Goal: Find specific page/section

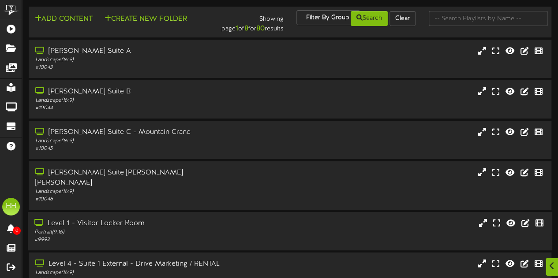
scroll to position [203, 0]
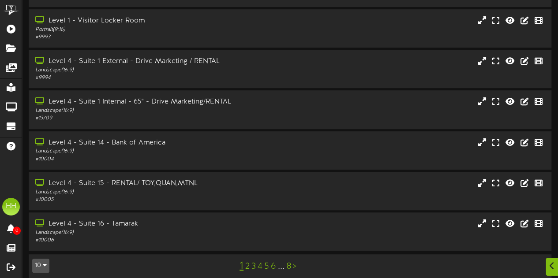
click at [246, 262] on link "2" at bounding box center [247, 267] width 4 height 10
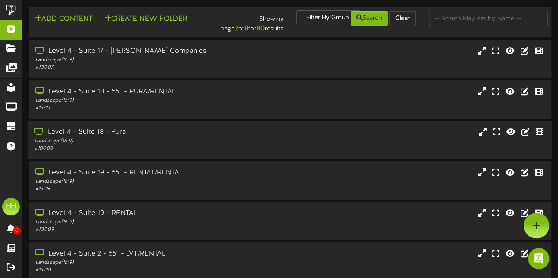
scroll to position [203, 0]
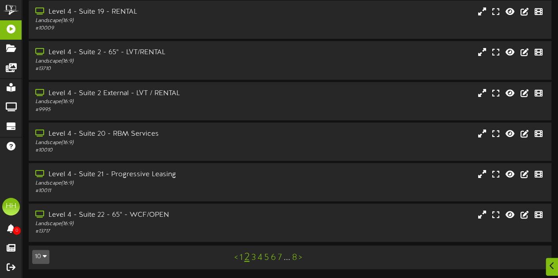
click at [252, 259] on link "3" at bounding box center [254, 258] width 4 height 10
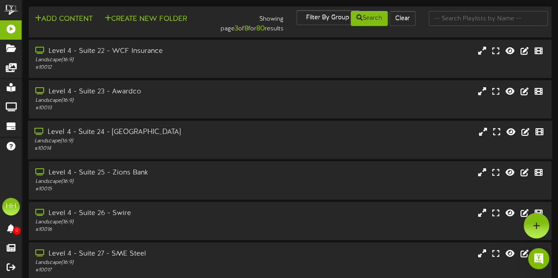
scroll to position [213, 0]
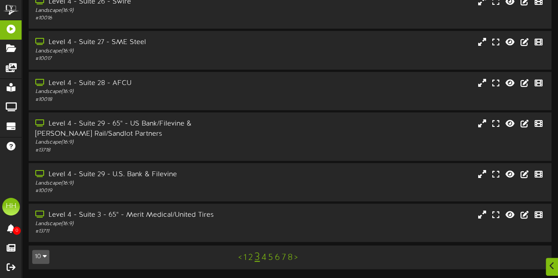
click at [264, 261] on link "4" at bounding box center [264, 258] width 5 height 10
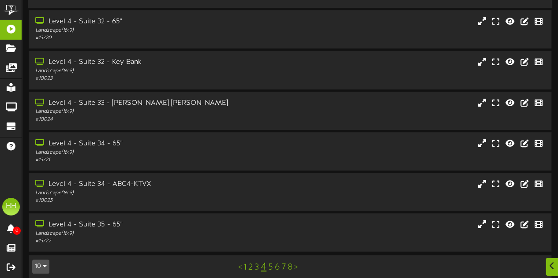
scroll to position [203, 0]
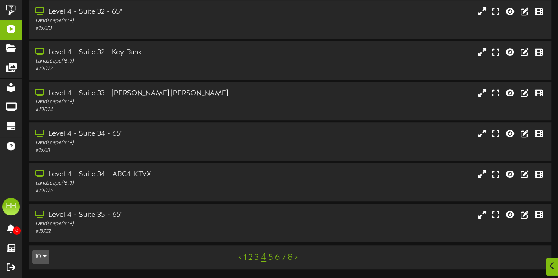
click at [272, 262] on link "5" at bounding box center [270, 258] width 5 height 10
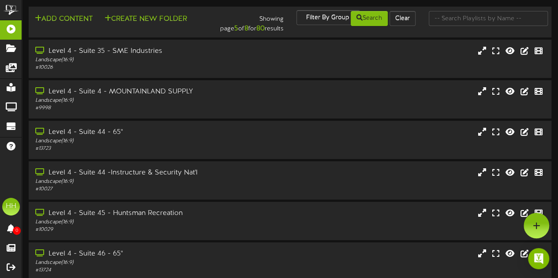
click at [449, 26] on div at bounding box center [488, 18] width 132 height 17
click at [452, 25] on input "text" at bounding box center [488, 18] width 119 height 15
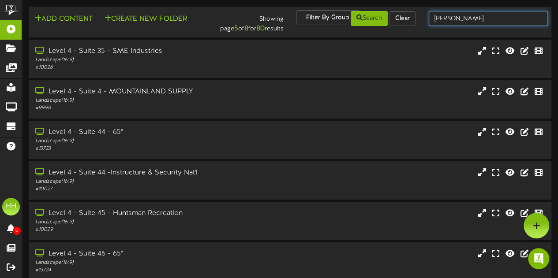
type input "nicholas"
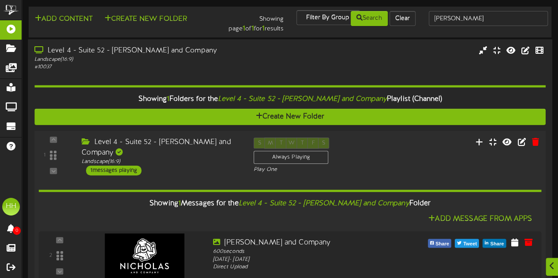
scroll to position [24, 0]
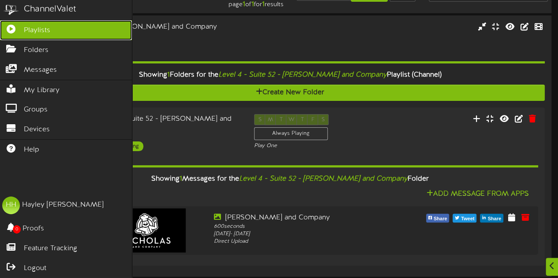
click at [51, 26] on link "Playlists" at bounding box center [66, 30] width 132 height 20
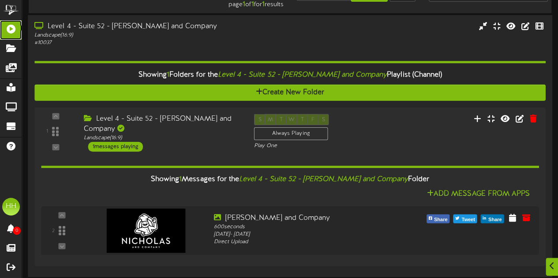
scroll to position [0, 0]
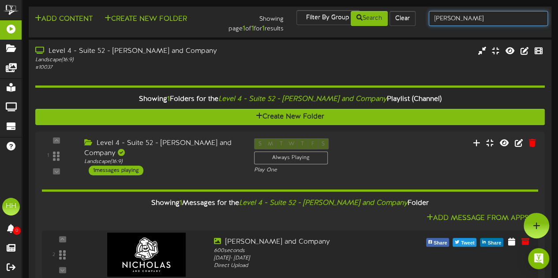
drag, startPoint x: 472, startPoint y: 18, endPoint x: 307, endPoint y: 34, distance: 165.9
click at [307, 34] on td "Add Content Create New Folder Showing page 1 of 1 for 1 results Filter By Group…" at bounding box center [290, 22] width 523 height 31
type input "suite 15"
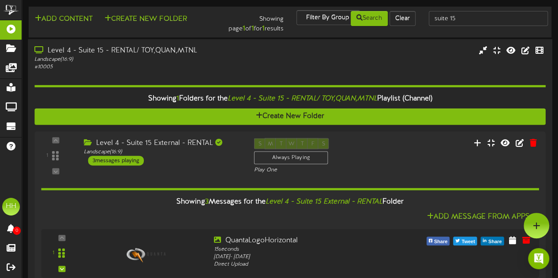
click at [286, 70] on div "Level 4 - Suite 15 - RENTAL/ TOY,QUAN,MTNL Landscape ( 16:9 ) # 10005" at bounding box center [290, 58] width 525 height 25
click at [252, 60] on div "Level 4 - Suite 15 - RENTAL/ TOY,QUAN,MTNL Landscape ( 16:9 ) # 10005" at bounding box center [290, 58] width 525 height 25
